Goal: Check status: Check status

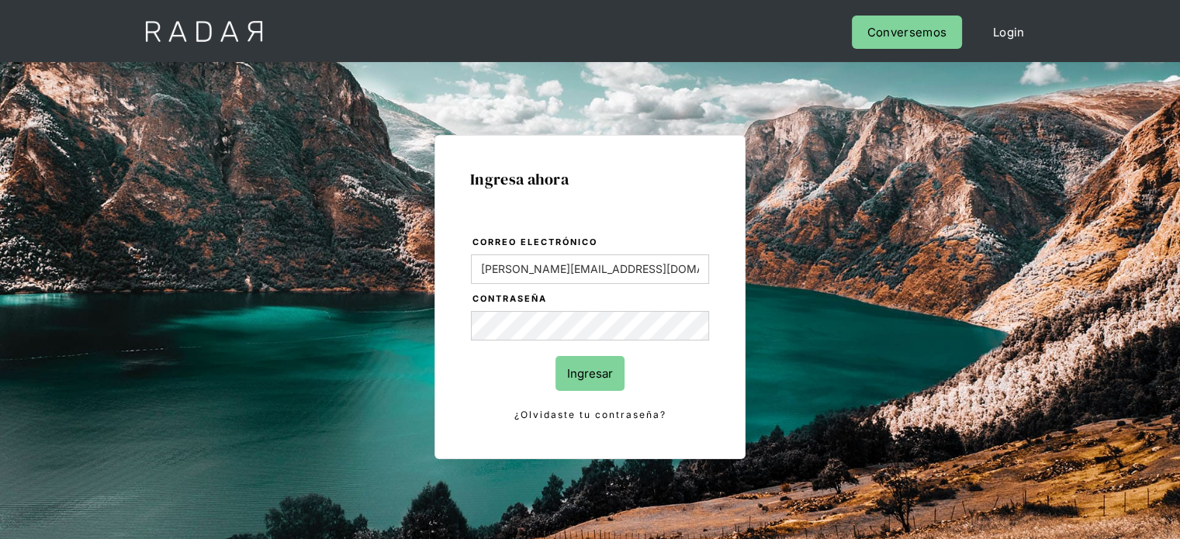
click at [600, 382] on input "Ingresar" at bounding box center [589, 373] width 69 height 35
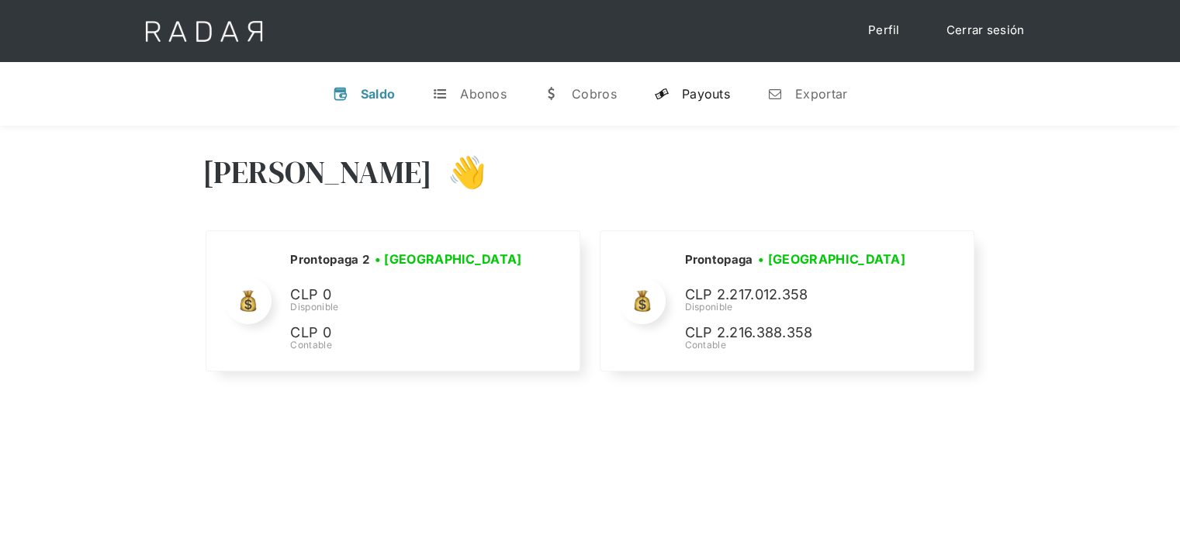
click at [711, 101] on div "Payouts" at bounding box center [706, 94] width 48 height 16
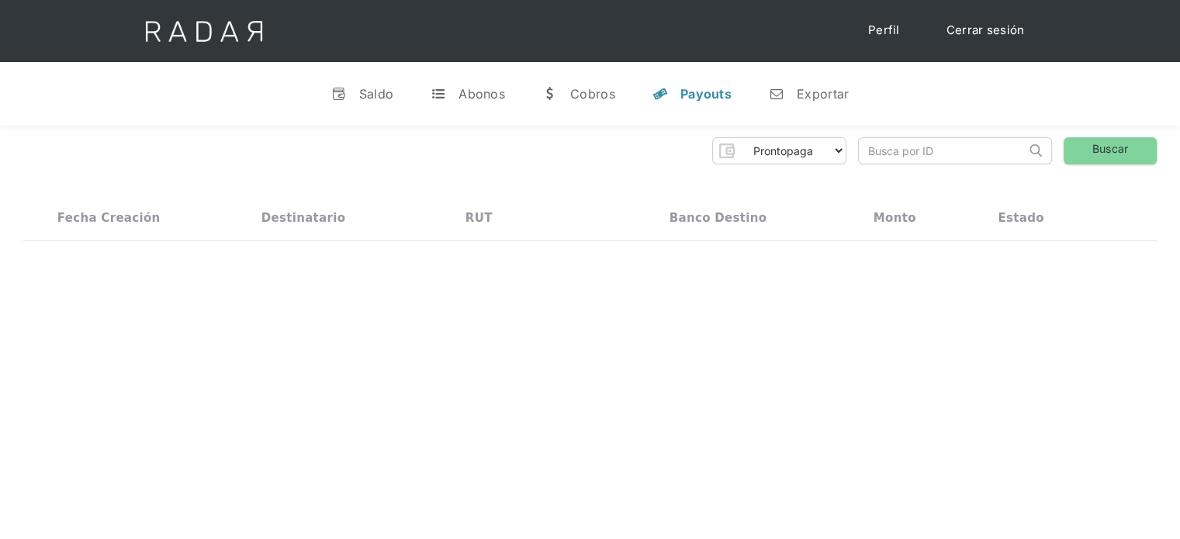
click at [878, 149] on input "search" at bounding box center [942, 151] width 167 height 26
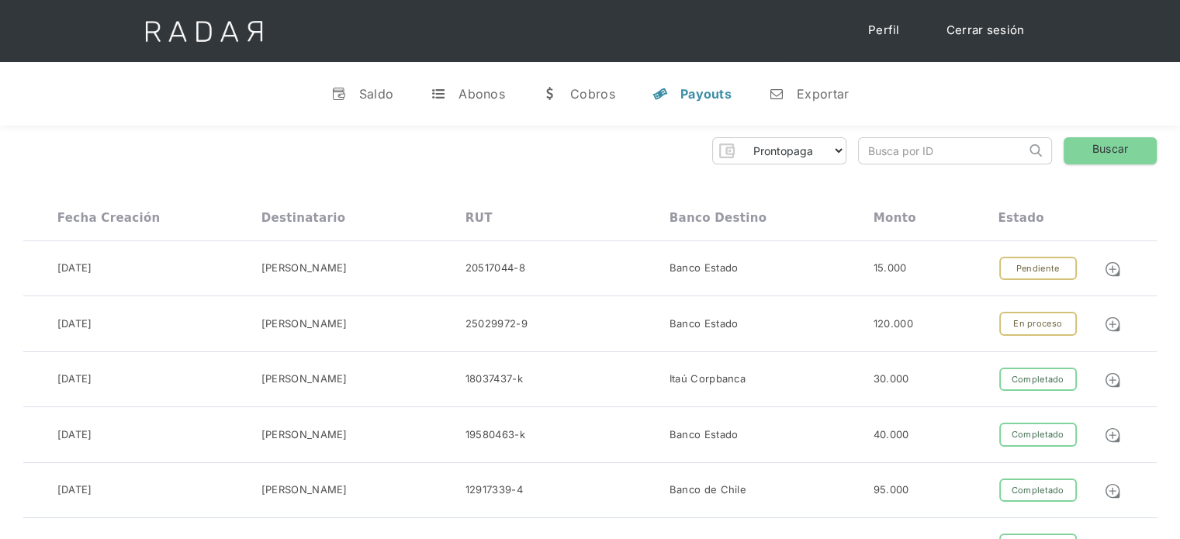
paste input "10:08:55"
type input "10:08:55"
drag, startPoint x: 953, startPoint y: 152, endPoint x: 731, endPoint y: 129, distance: 223.8
paste input "e663443b-b0d8-48ab-868d-ba98d4b0ea26"
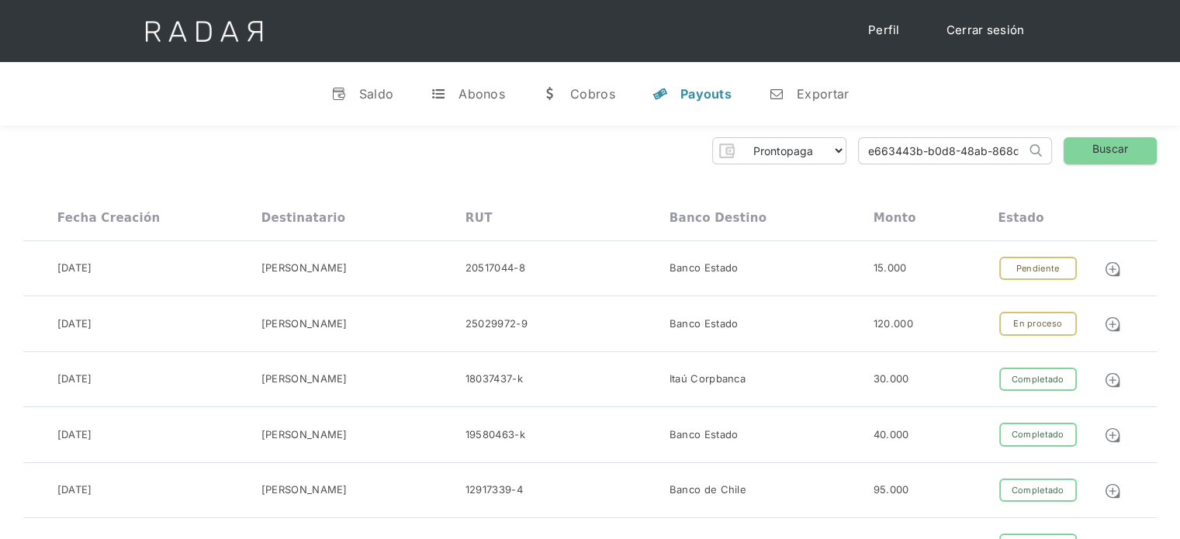
scroll to position [0, 84]
type input "e663443b-b0d8-48ab-868d-ba98d4b0ea26"
click at [1098, 157] on link "Buscar" at bounding box center [1109, 150] width 93 height 27
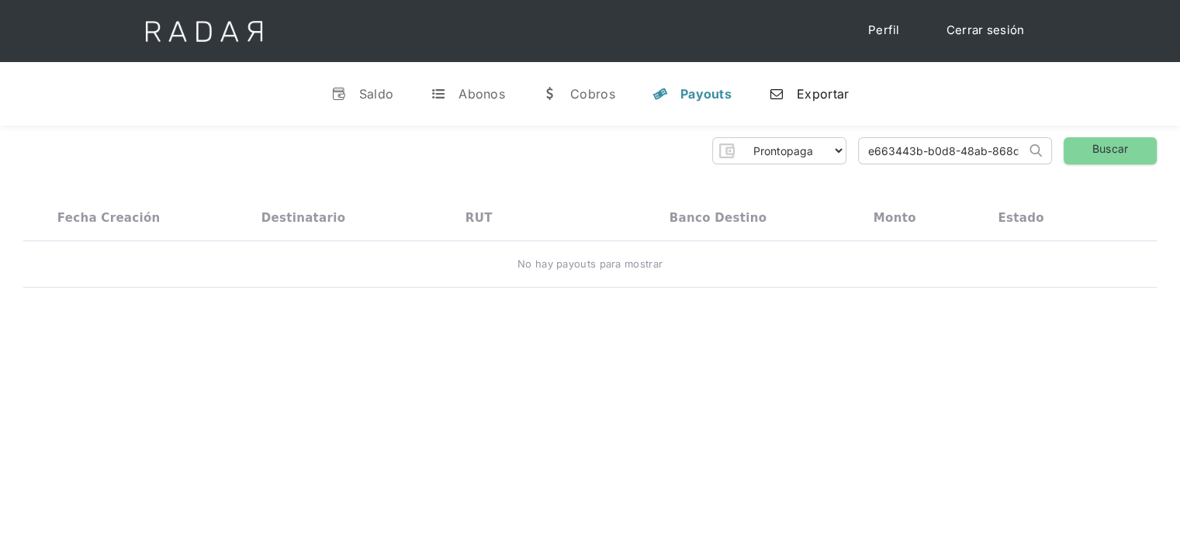
click at [800, 99] on div "Exportar" at bounding box center [823, 94] width 52 height 16
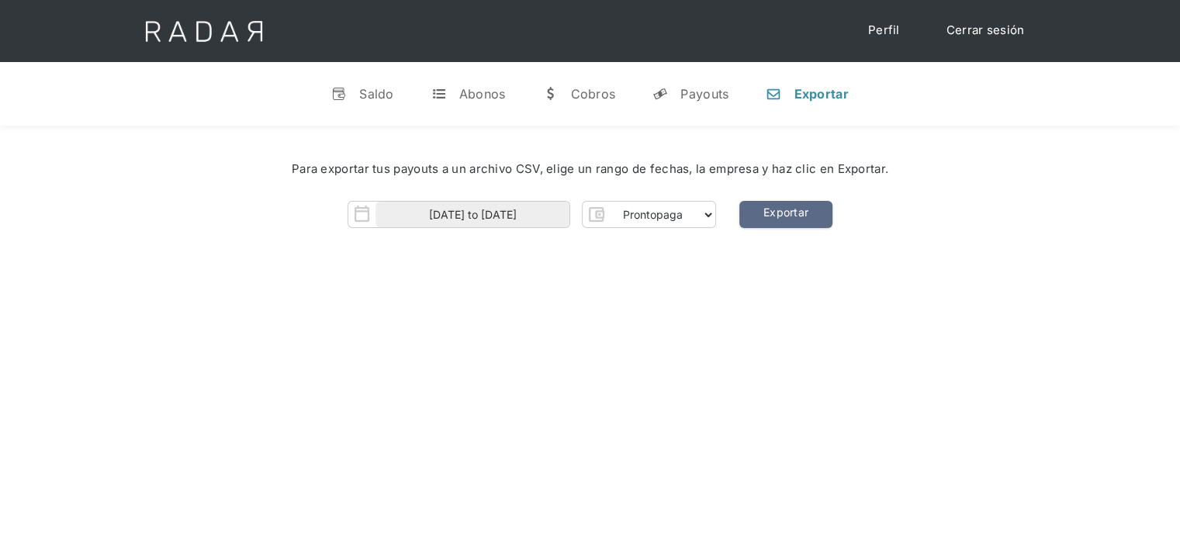
click at [986, 29] on link "Cerrar sesión" at bounding box center [985, 31] width 109 height 30
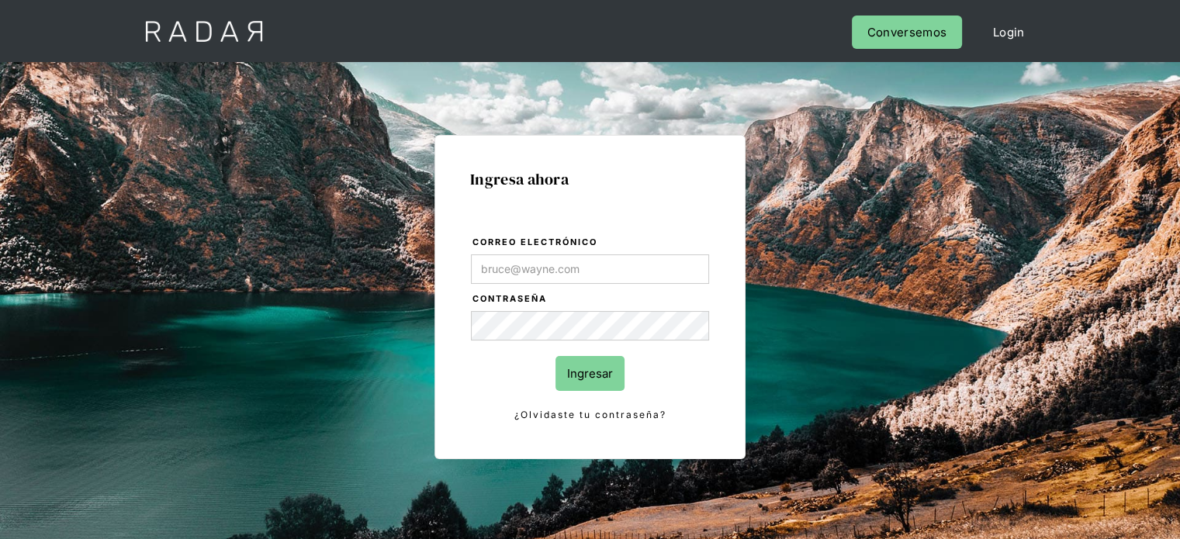
click at [853, 197] on div "Ingresa ahora Correo electrónico Contraseña Ingresar ¿Olvidaste tu contraseña? …" at bounding box center [590, 350] width 729 height 482
click at [546, 268] on input "Correo electrónico" at bounding box center [590, 268] width 238 height 29
type input "[PERSON_NAME][EMAIL_ADDRESS][PERSON_NAME][DOMAIN_NAME]"
